Goal: Check status: Check status

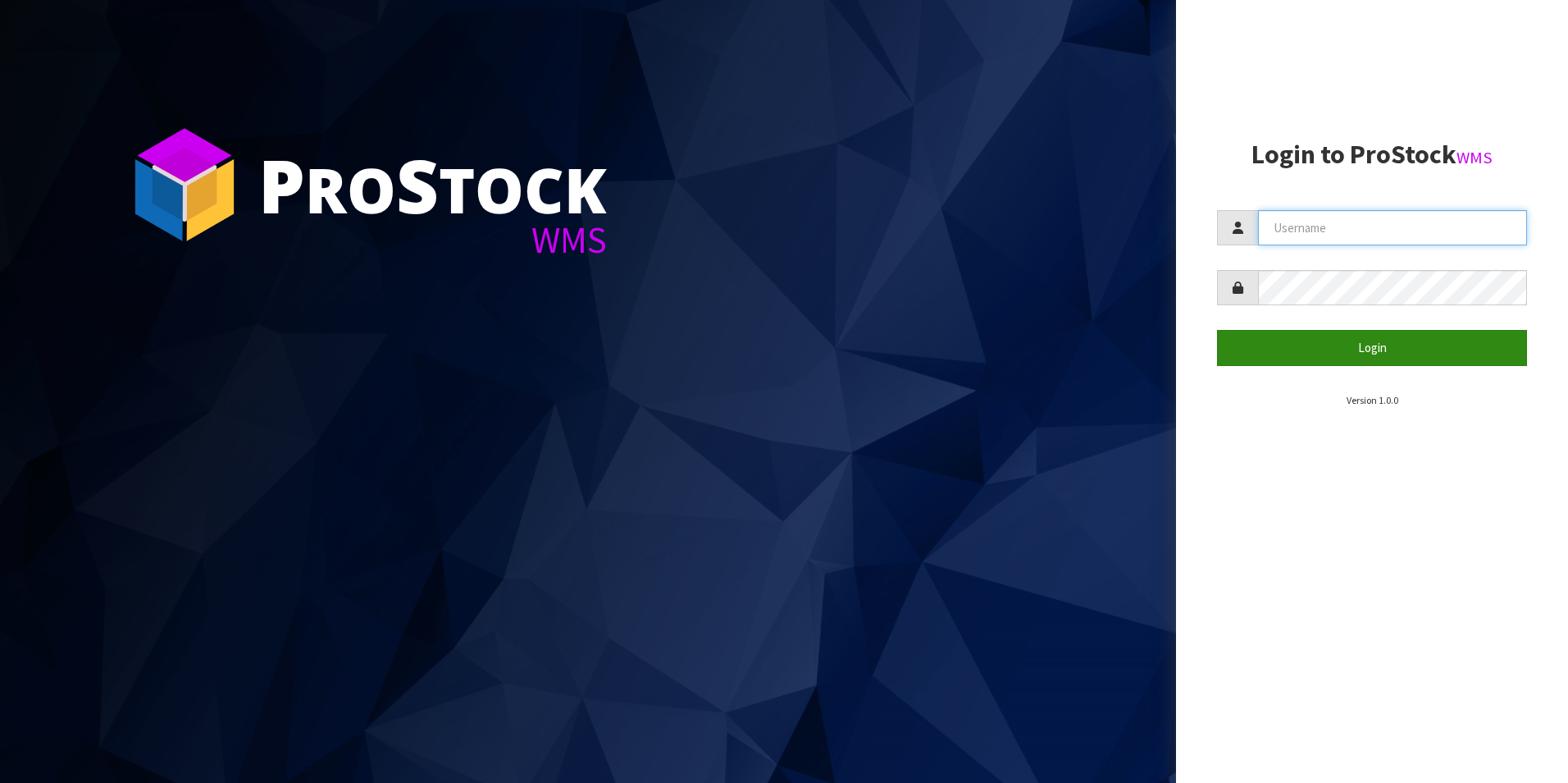
type input "[PERSON_NAME][EMAIL_ADDRESS][DOMAIN_NAME]"
click at [1436, 354] on button "Login" at bounding box center [1373, 347] width 310 height 35
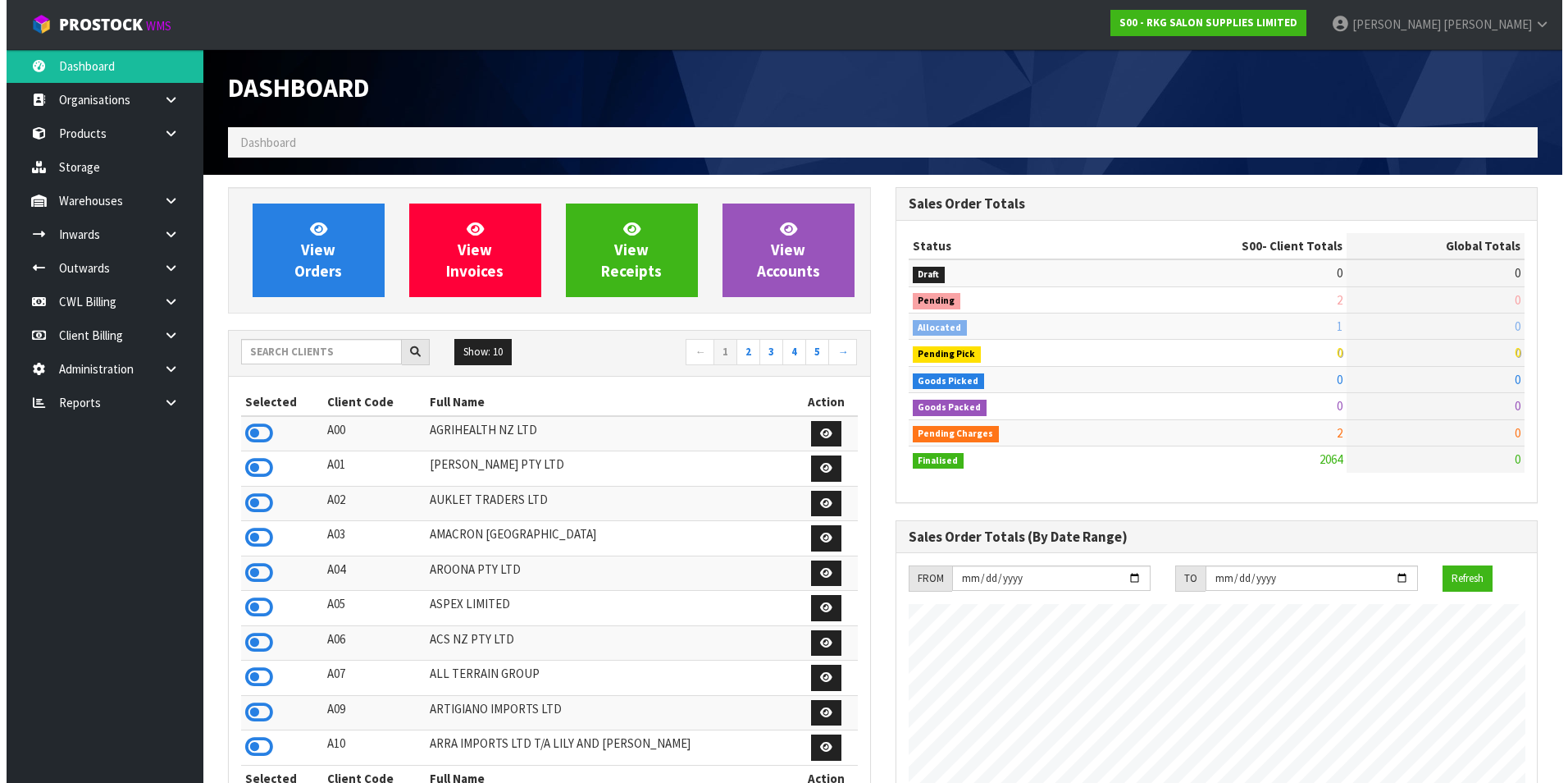
scroll to position [1243, 667]
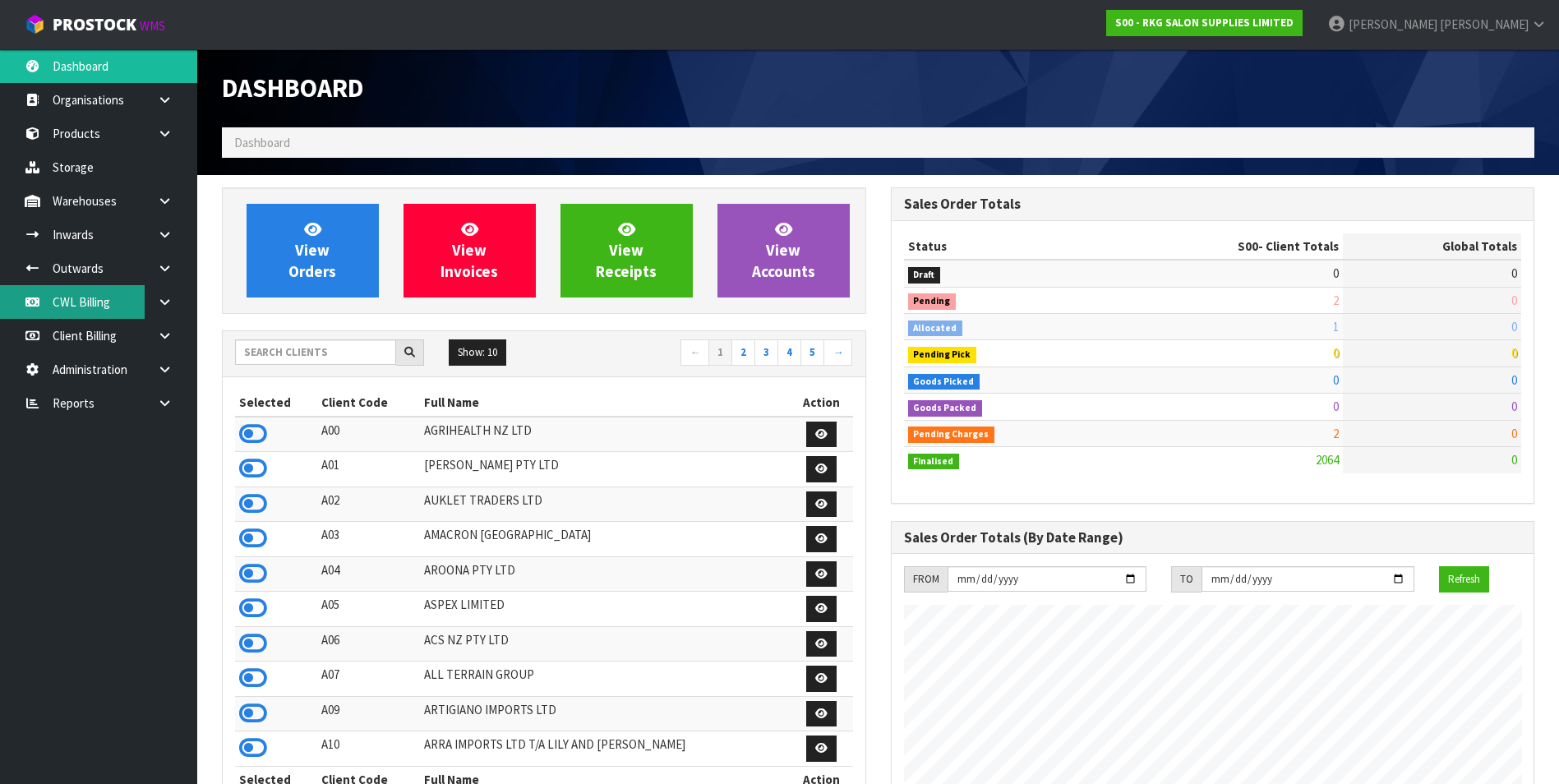
click at [80, 303] on link "CWL Billing" at bounding box center [98, 301] width 197 height 34
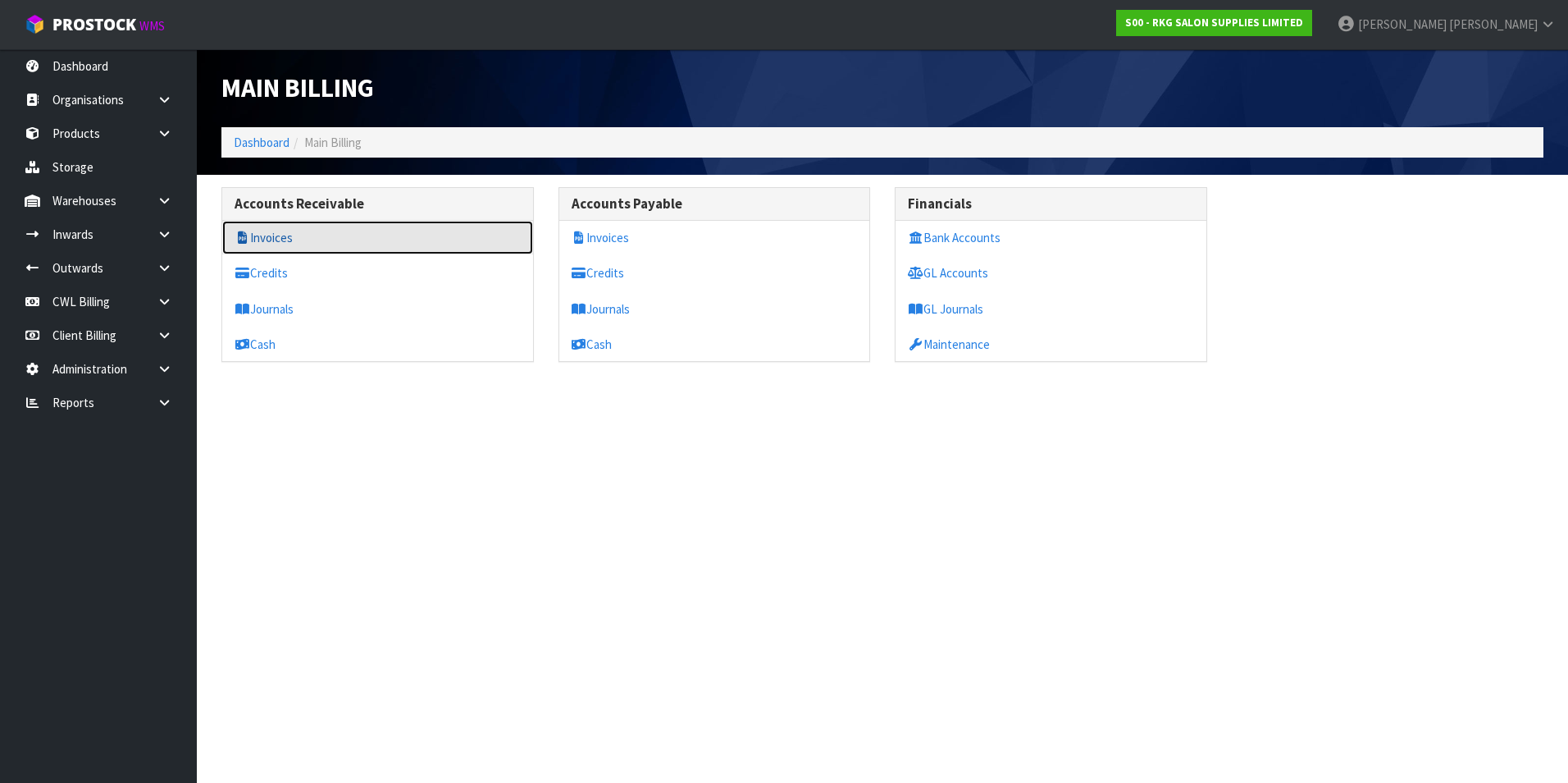
click at [283, 231] on link "Invoices" at bounding box center [377, 237] width 310 height 34
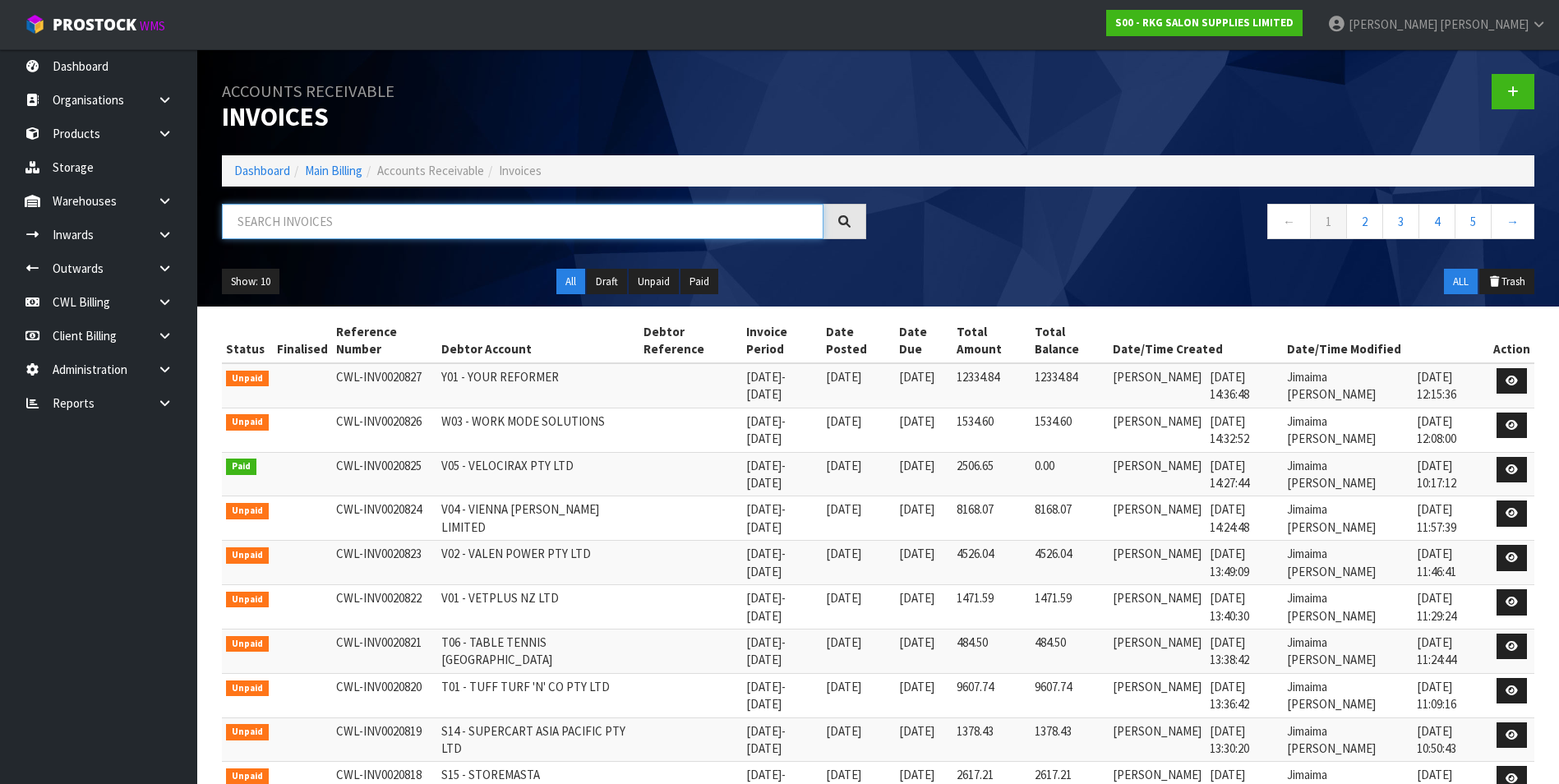
click at [274, 205] on input "text" at bounding box center [522, 222] width 602 height 35
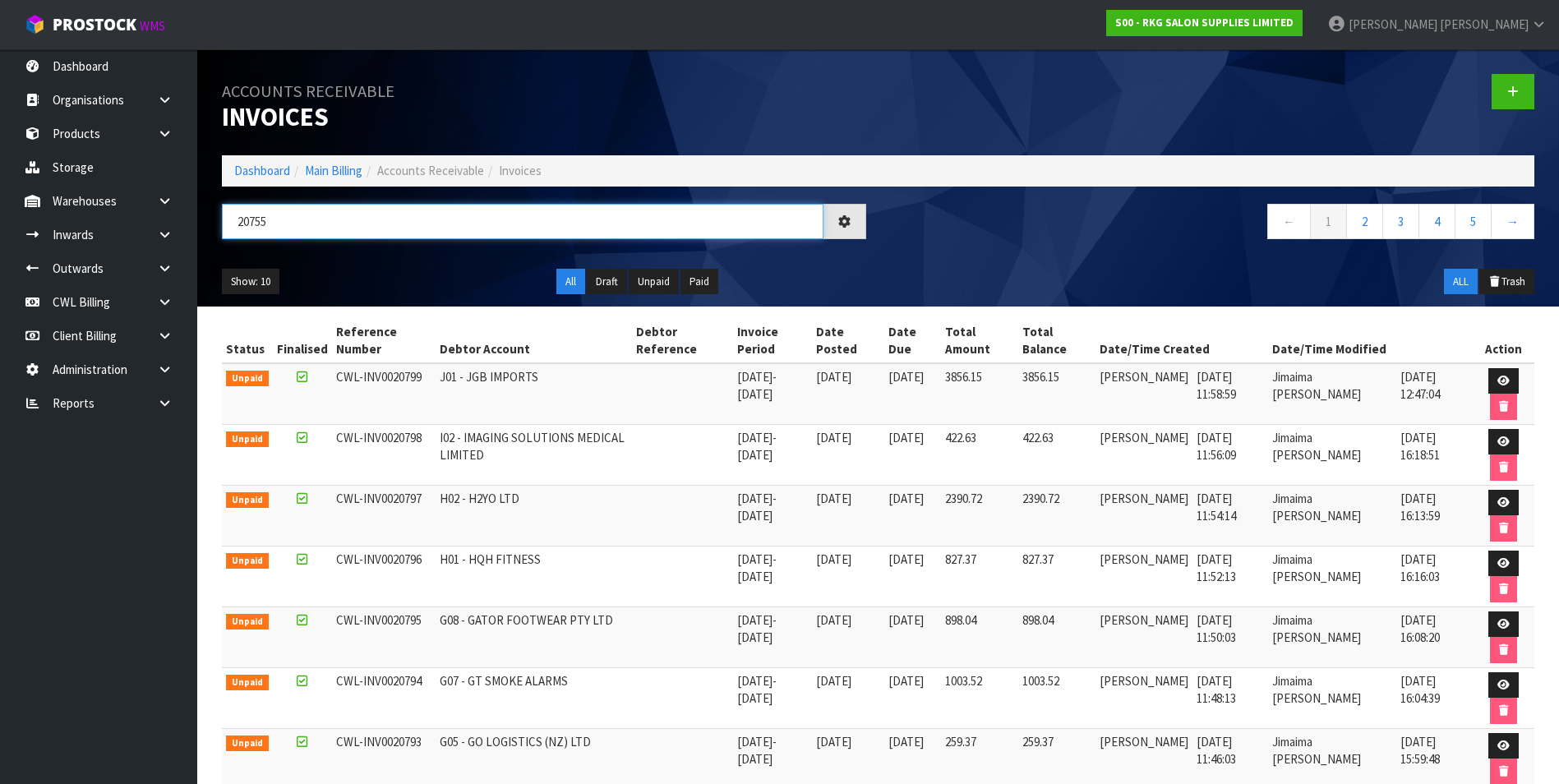
type input "20755"
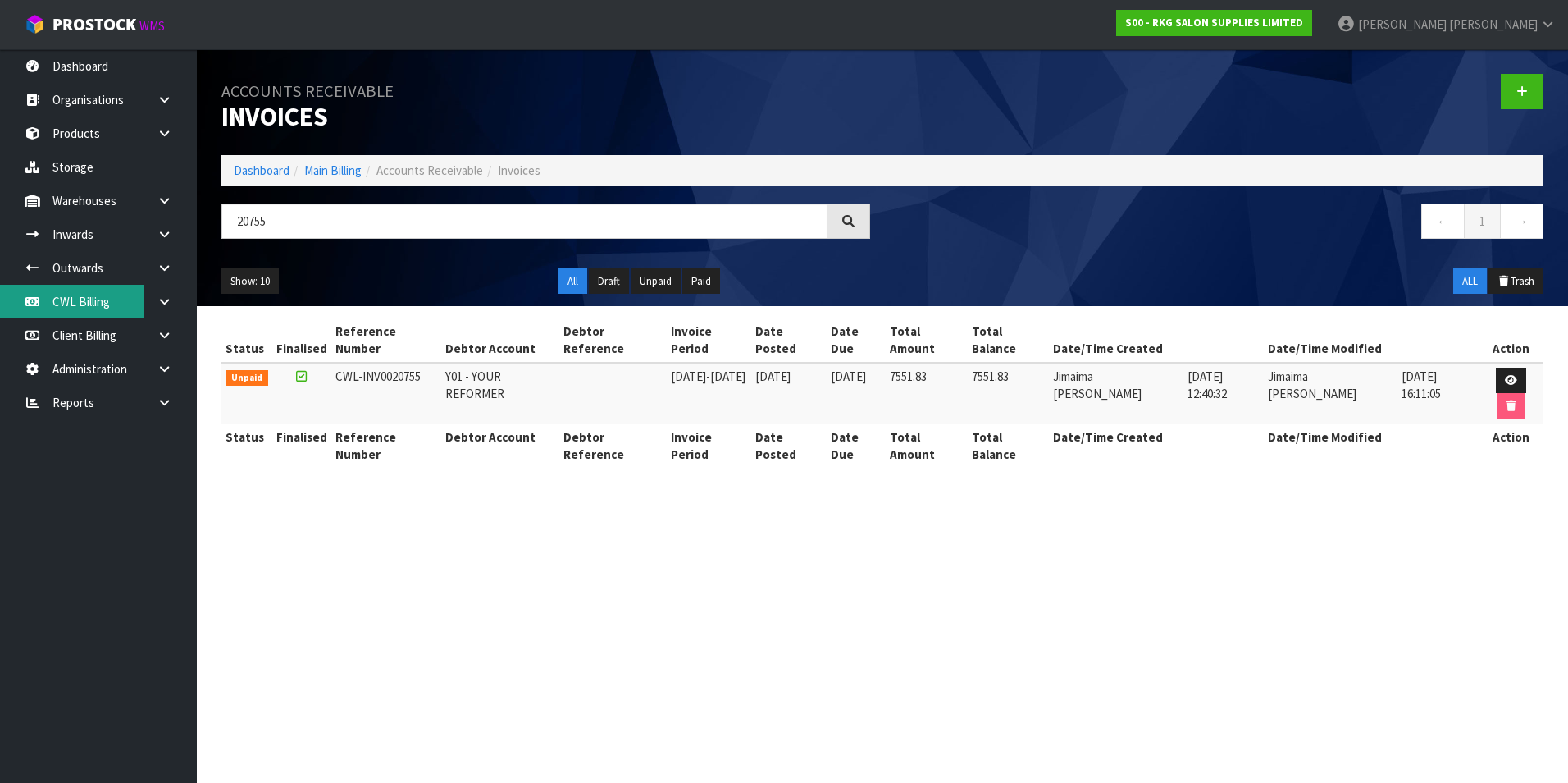
click at [82, 303] on link "CWL Billing" at bounding box center [98, 301] width 197 height 34
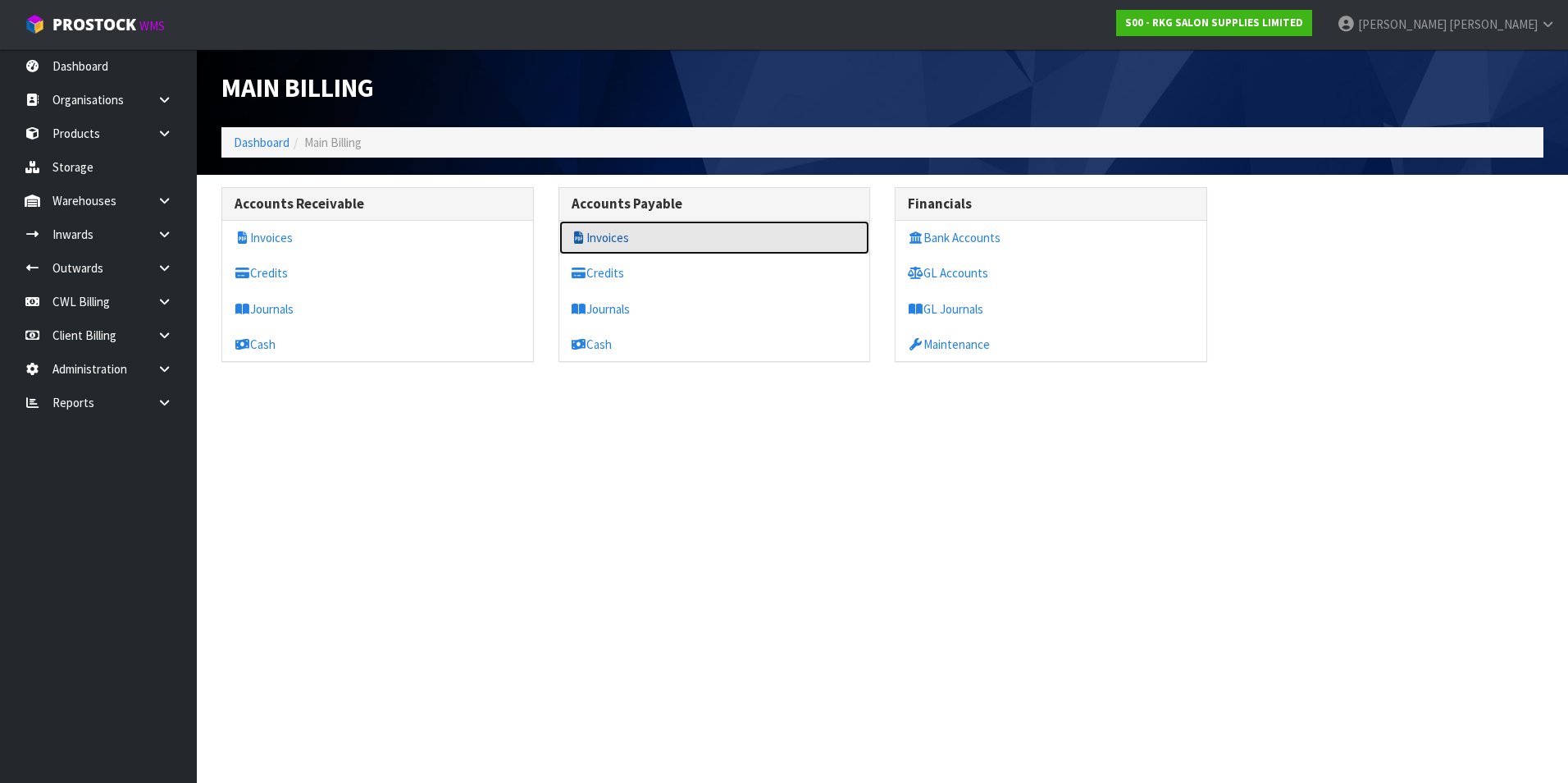
click at [592, 232] on link "Invoices" at bounding box center [715, 237] width 310 height 34
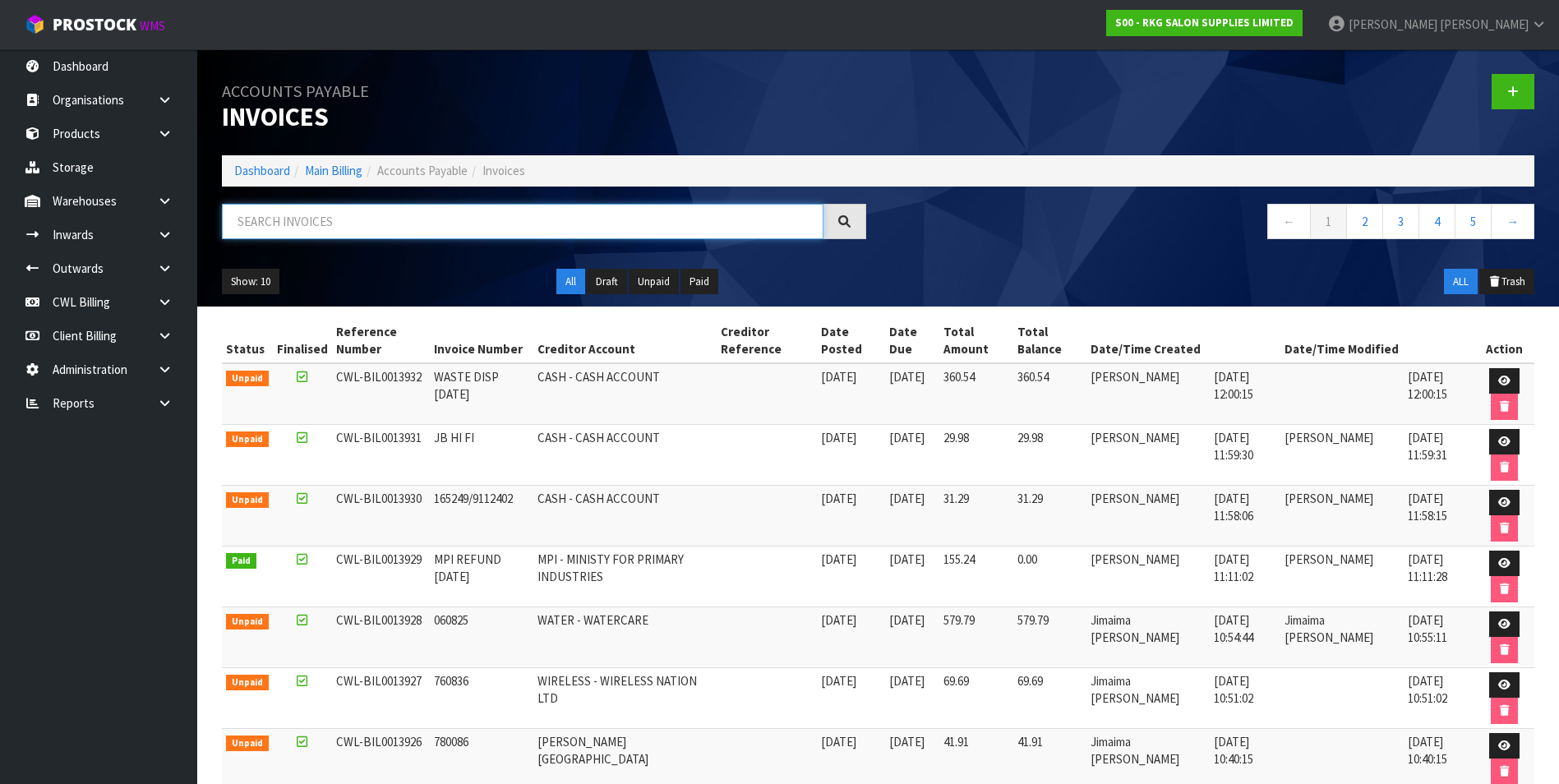
click at [326, 225] on input "text" at bounding box center [522, 222] width 602 height 35
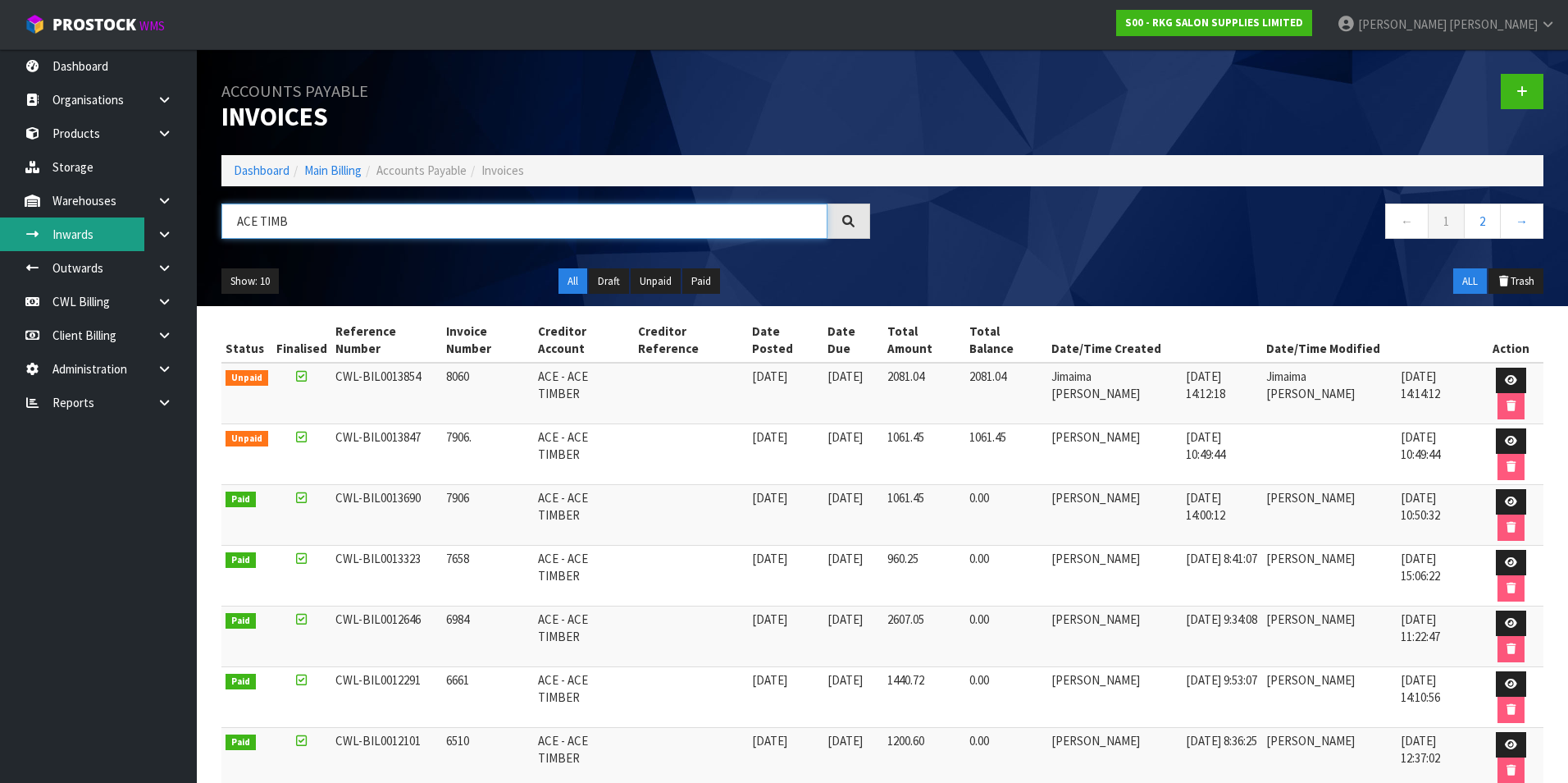
type input "ACE TIMB"
